Goal: Task Accomplishment & Management: Manage account settings

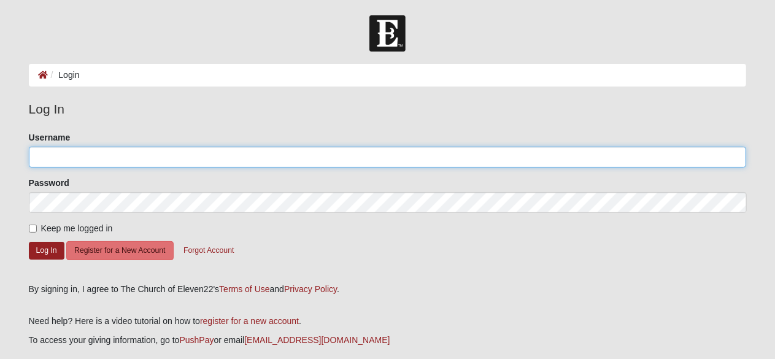
click at [68, 158] on input "Username" at bounding box center [388, 157] width 718 height 21
click at [86, 155] on input "Username" at bounding box center [388, 157] width 718 height 21
type input "[EMAIL_ADDRESS][DOMAIN_NAME]"
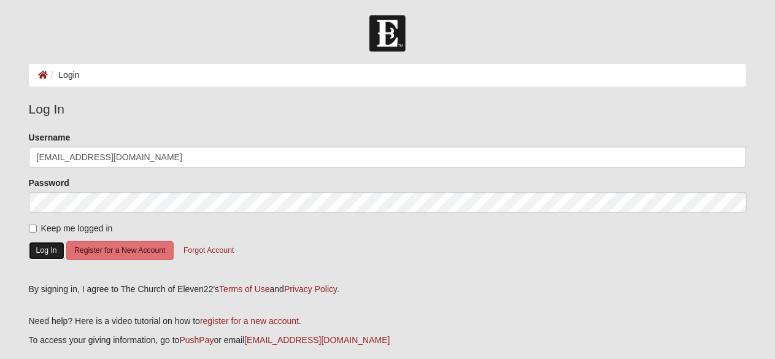
click at [36, 250] on button "Log In" at bounding box center [47, 251] width 36 height 18
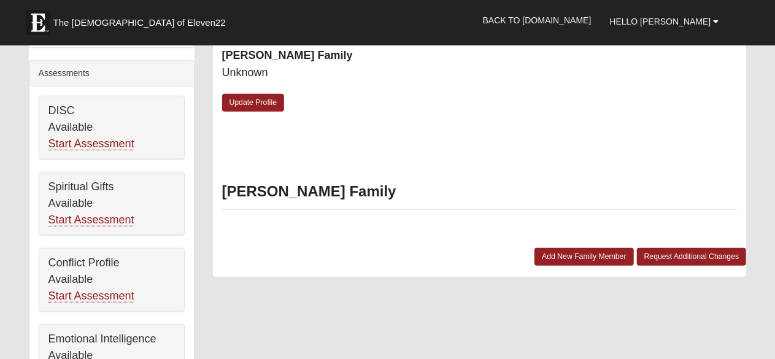
scroll to position [429, 0]
click at [253, 94] on link "Update Profile" at bounding box center [253, 103] width 63 height 18
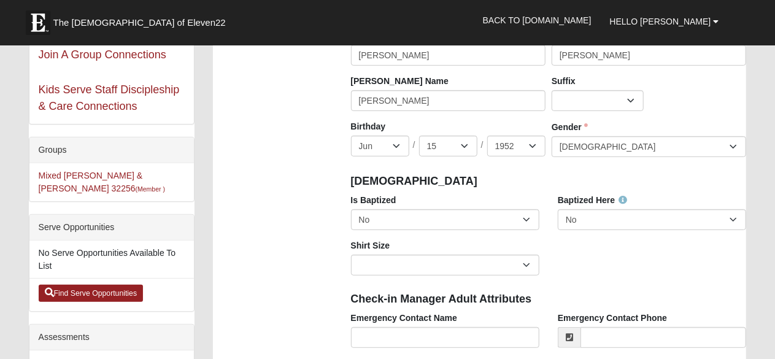
scroll to position [184, 0]
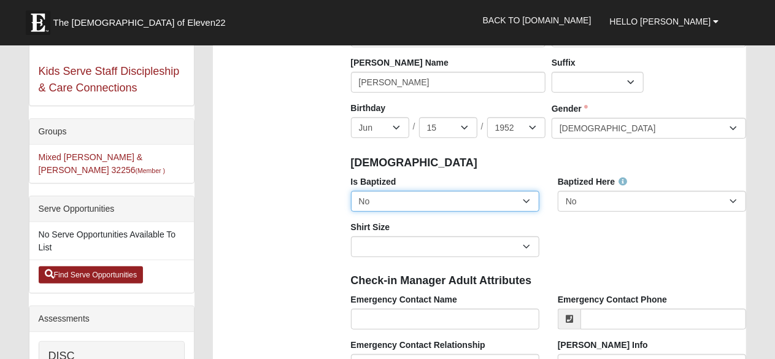
click at [526, 201] on select "No Yes" at bounding box center [445, 201] width 188 height 21
select select "True"
click at [351, 191] on select "No Yes" at bounding box center [445, 201] width 188 height 21
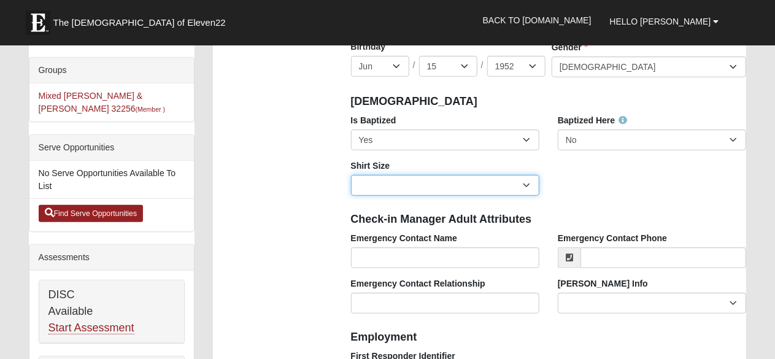
click at [526, 186] on select "Adult Small Adult Medium Adult Large Adult XL Adult XXL Adult 3XL Adult 4XL You…" at bounding box center [445, 185] width 188 height 21
select select "Adult Medium"
click at [351, 175] on select "Adult Small Adult Medium Adult Large Adult XL Adult XXL Adult 3XL Adult 4XL You…" at bounding box center [445, 185] width 188 height 21
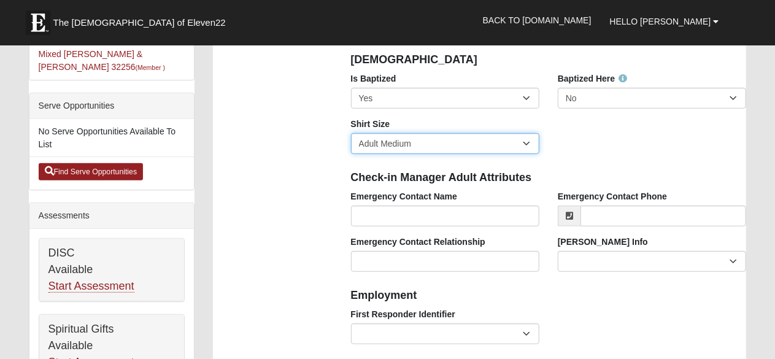
scroll to position [307, 0]
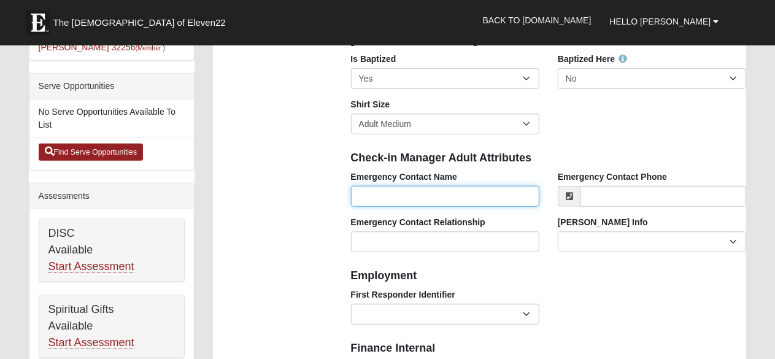
click at [377, 195] on input "Emergency Contact Name" at bounding box center [445, 196] width 188 height 21
type input "[PERSON_NAME]"
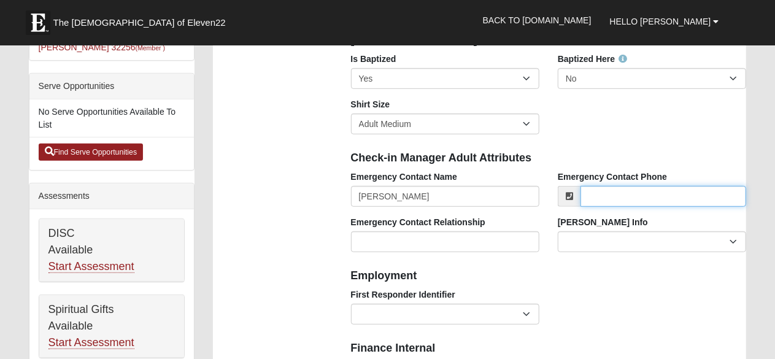
click at [623, 197] on input "Emergency Contact Phone" at bounding box center [663, 196] width 166 height 21
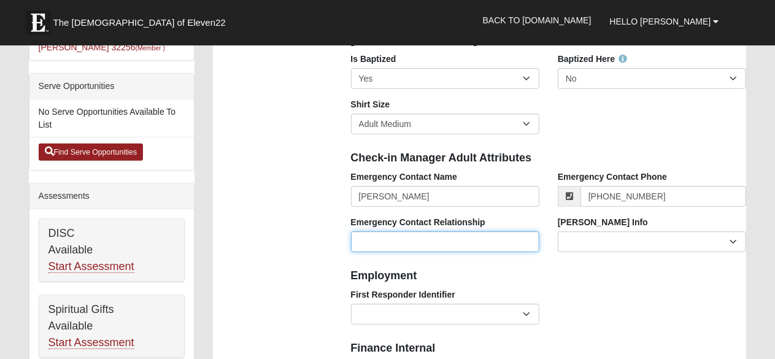
type input "[PHONE_NUMBER]"
click at [431, 241] on input "Emergency Contact Relationship" at bounding box center [445, 241] width 188 height 21
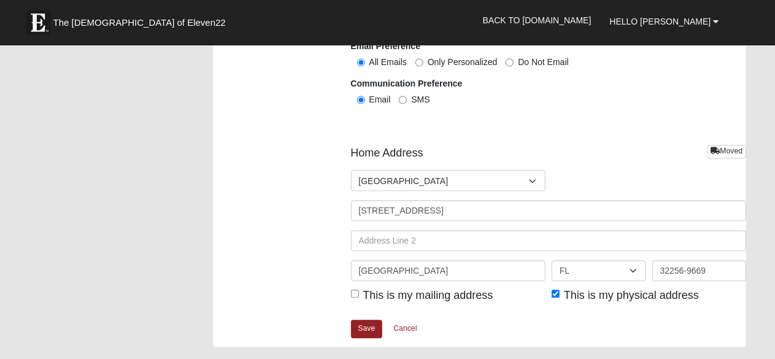
scroll to position [1411, 0]
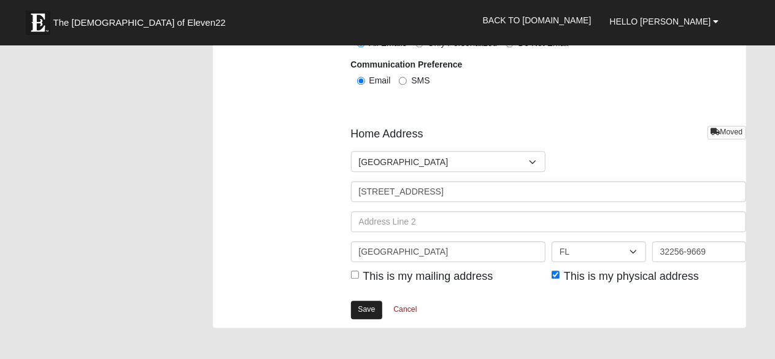
type input "Spouce"
click at [366, 309] on link "Save" at bounding box center [367, 310] width 32 height 18
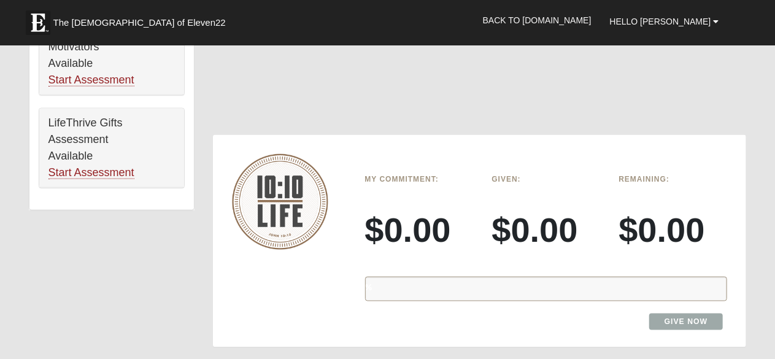
scroll to position [859, 0]
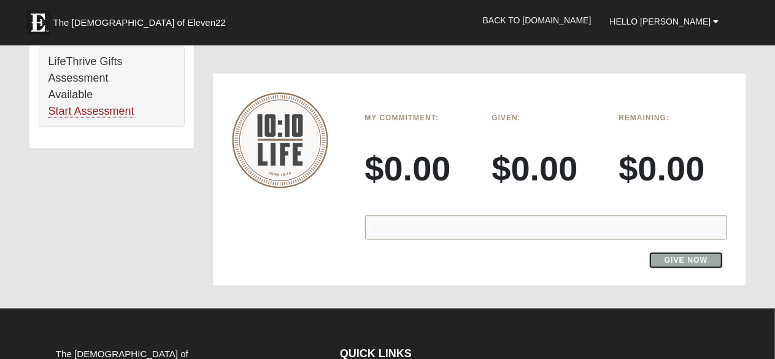
click at [681, 252] on link "Give Now" at bounding box center [686, 260] width 74 height 17
